Goal: Task Accomplishment & Management: Manage account settings

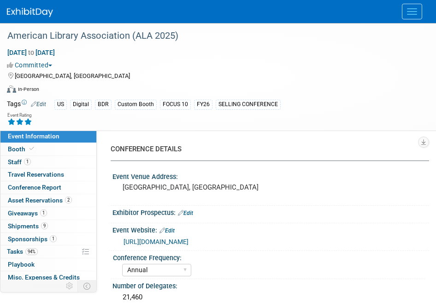
select select "Annual"
select select "Level 1"
select select "In-Person Booth"
select select "Libraries"
select select "Bloomsbury Digital Resources"
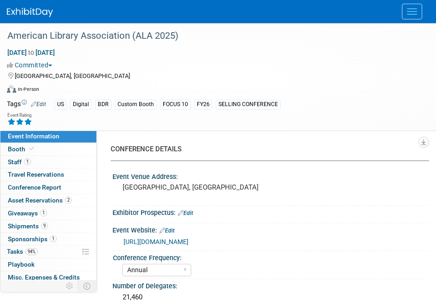
select select "[PERSON_NAME]"
select select "BDR Product Awareness and Trial Generation​"
click at [412, 9] on span "Menu" at bounding box center [412, 8] width 10 height 1
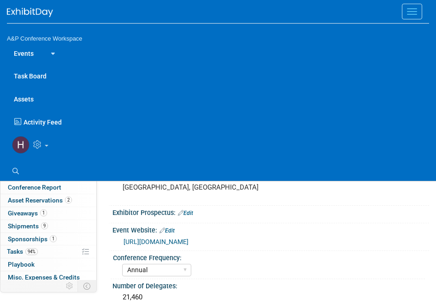
click at [18, 162] on ul "Search" at bounding box center [218, 169] width 422 height 21
click at [13, 169] on icon at bounding box center [15, 171] width 6 height 6
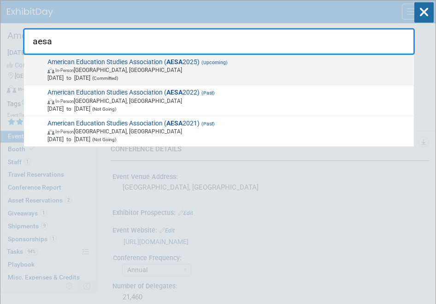
type input "aesa"
click at [104, 55] on div "American Education Studies Association ( AESA 2025) (Upcoming) In-Person Albuqu…" at bounding box center [219, 70] width 390 height 31
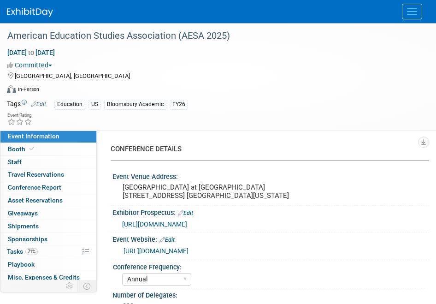
select select "Annual"
select select "Level 3"
select select "Sponsorship"
select select "Education"
select select "Bloomsbury Academic"
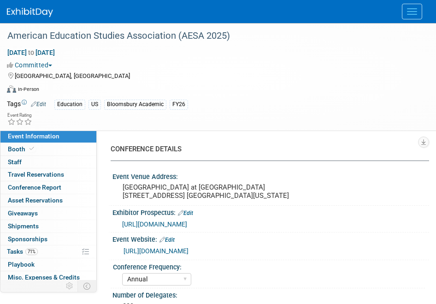
select select "[PERSON_NAME]"
select select "Brand/Subject Presence​"
click at [45, 251] on link "71% Tasks 71%" at bounding box center [48, 251] width 96 height 12
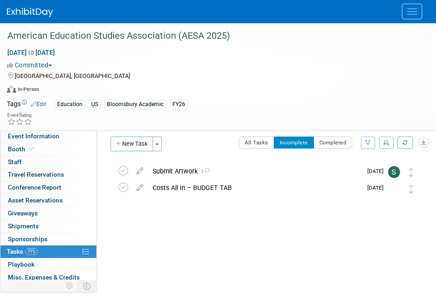
scroll to position [4, 0]
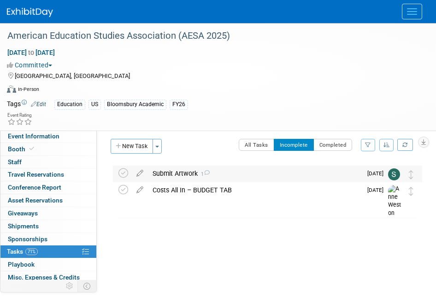
click at [199, 176] on div "Submit Artwork 1" at bounding box center [255, 173] width 214 height 16
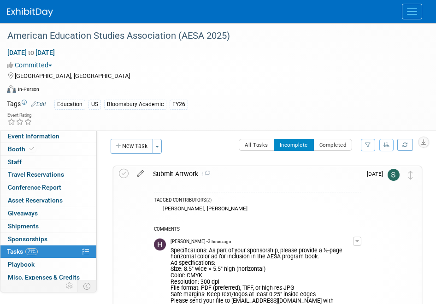
click at [141, 177] on link at bounding box center [140, 174] width 16 height 8
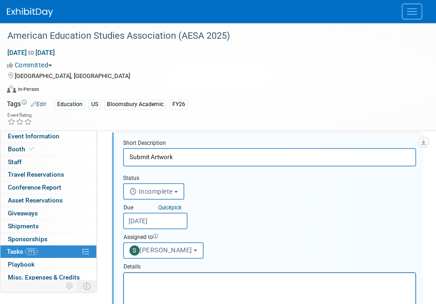
scroll to position [62, 0]
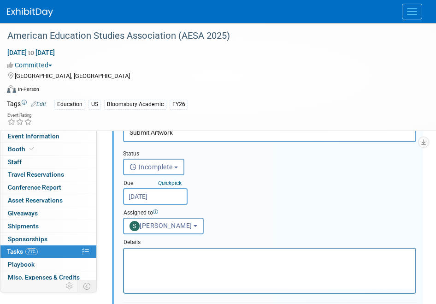
click at [162, 238] on div "Details" at bounding box center [269, 240] width 293 height 13
click at [151, 231] on button "[PERSON_NAME]" at bounding box center [163, 226] width 81 height 17
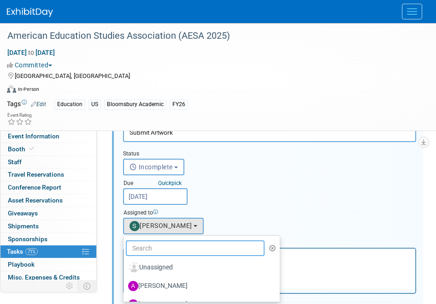
click at [165, 244] on input "text" at bounding box center [195, 248] width 139 height 16
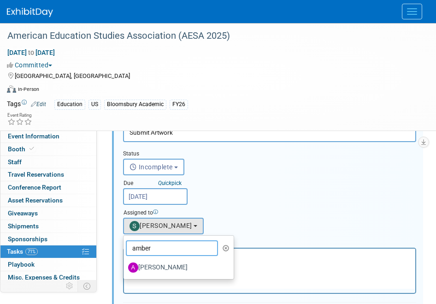
type input "amber"
click at [169, 259] on link "[PERSON_NAME]" at bounding box center [179, 267] width 110 height 18
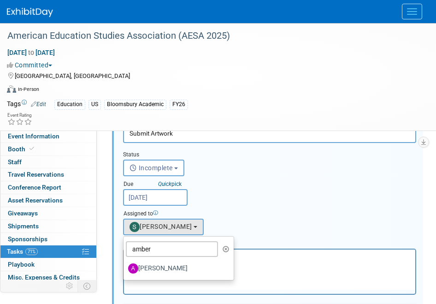
click at [166, 262] on label "[PERSON_NAME]" at bounding box center [176, 268] width 96 height 15
click at [125, 264] on input "[PERSON_NAME]" at bounding box center [122, 267] width 6 height 6
select select "31ffd03d-706b-48c4-8cc7-b1543726a221"
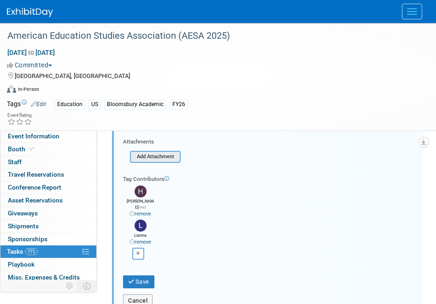
scroll to position [248, 0]
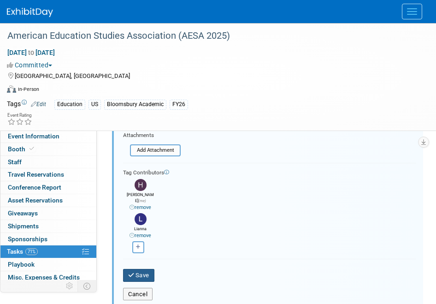
click at [138, 272] on button "Save" at bounding box center [138, 275] width 31 height 13
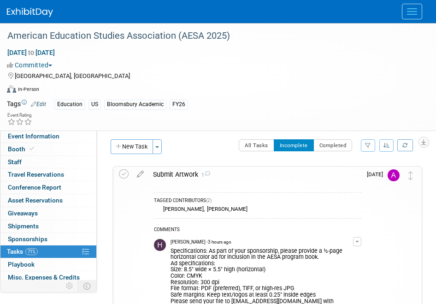
scroll to position [0, 0]
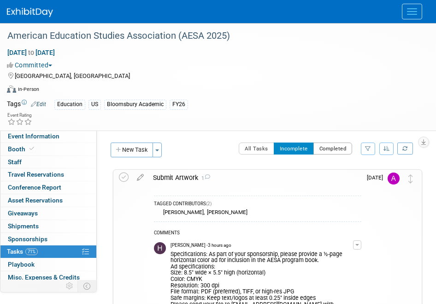
click at [325, 149] on button "Completed" at bounding box center [332, 148] width 39 height 12
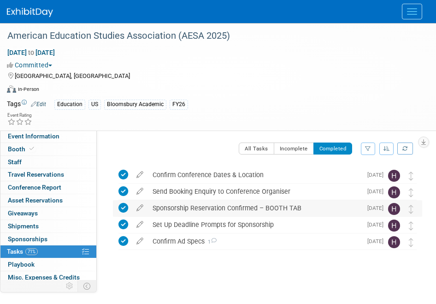
scroll to position [11, 0]
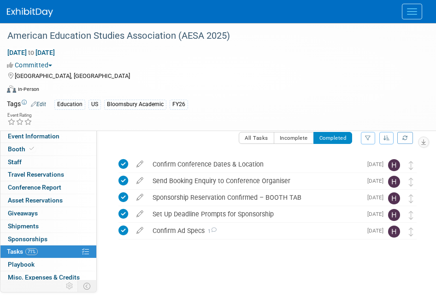
click at [282, 131] on div "CONFERENCE DETAILS Event Venue Address: [GEOGRAPHIC_DATA] at [GEOGRAPHIC_DATA] …" at bounding box center [263, 221] width 332 height 205
click at [283, 137] on button "Incomplete" at bounding box center [294, 138] width 40 height 12
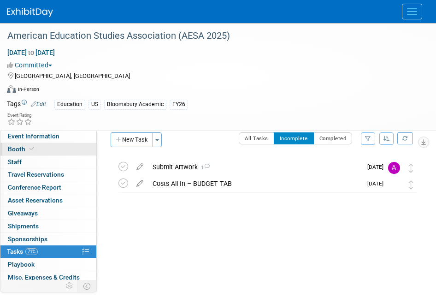
click at [79, 144] on link "Booth" at bounding box center [48, 149] width 96 height 12
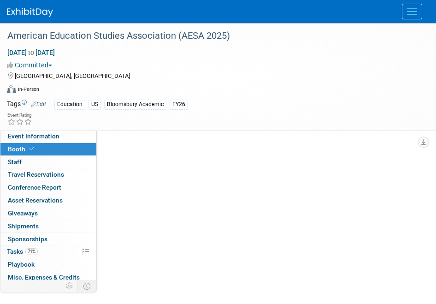
scroll to position [0, 0]
select select "CUAP"
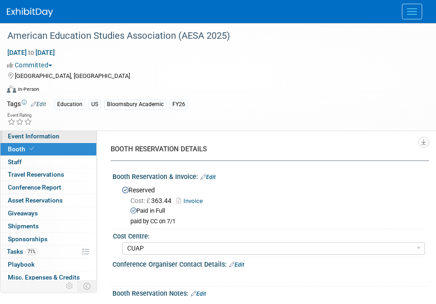
click at [64, 136] on link "Event Information" at bounding box center [48, 136] width 96 height 12
select select "Annual"
select select "Level 3"
select select "Sponsorship"
select select "Education"
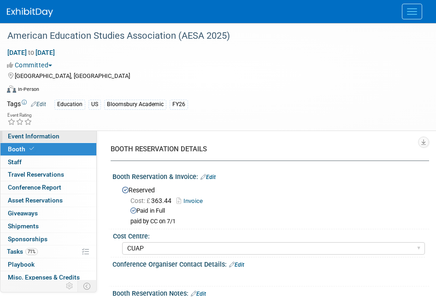
select select "Bloomsbury Academic"
select select "[PERSON_NAME]"
select select "Brand/Subject Presence​"
